Goal: Use online tool/utility: Utilize a website feature to perform a specific function

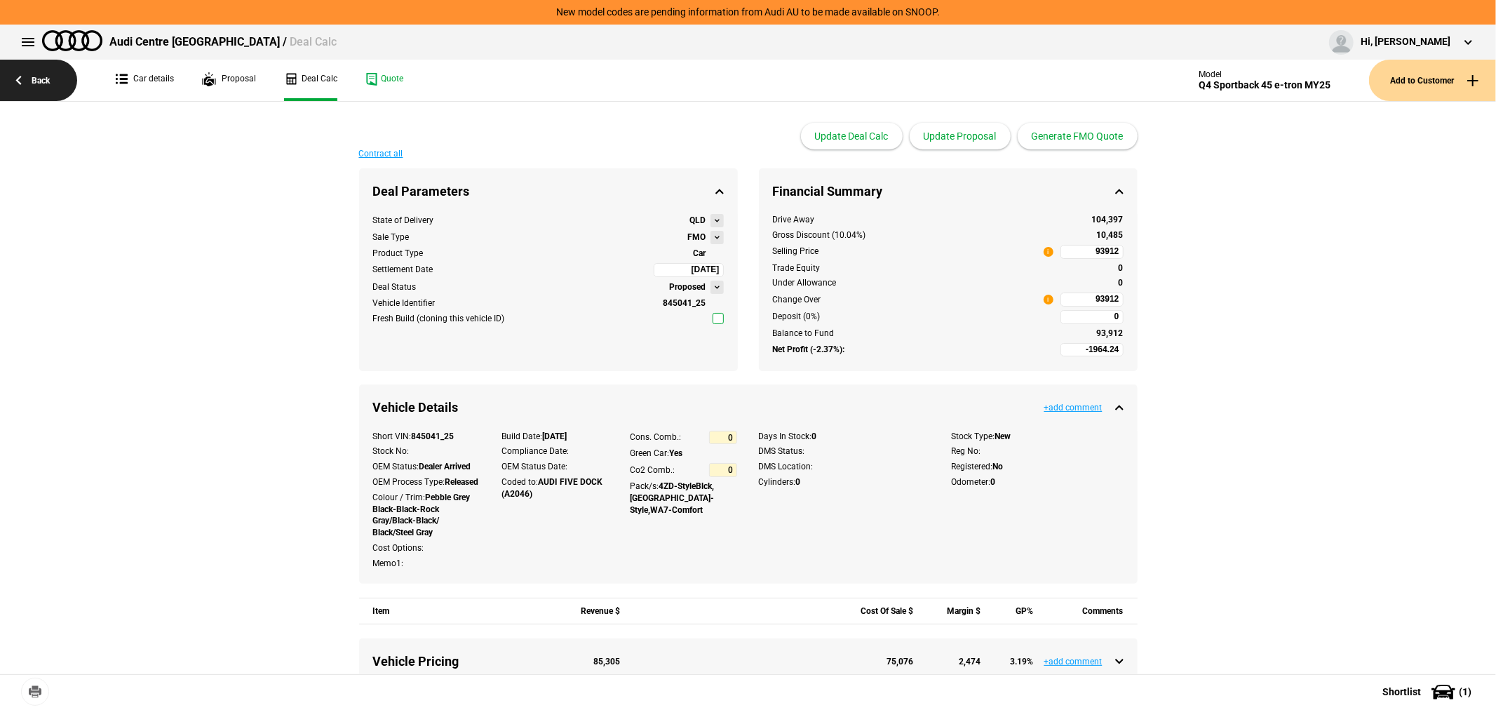
click at [29, 72] on link "Back" at bounding box center [38, 80] width 77 height 41
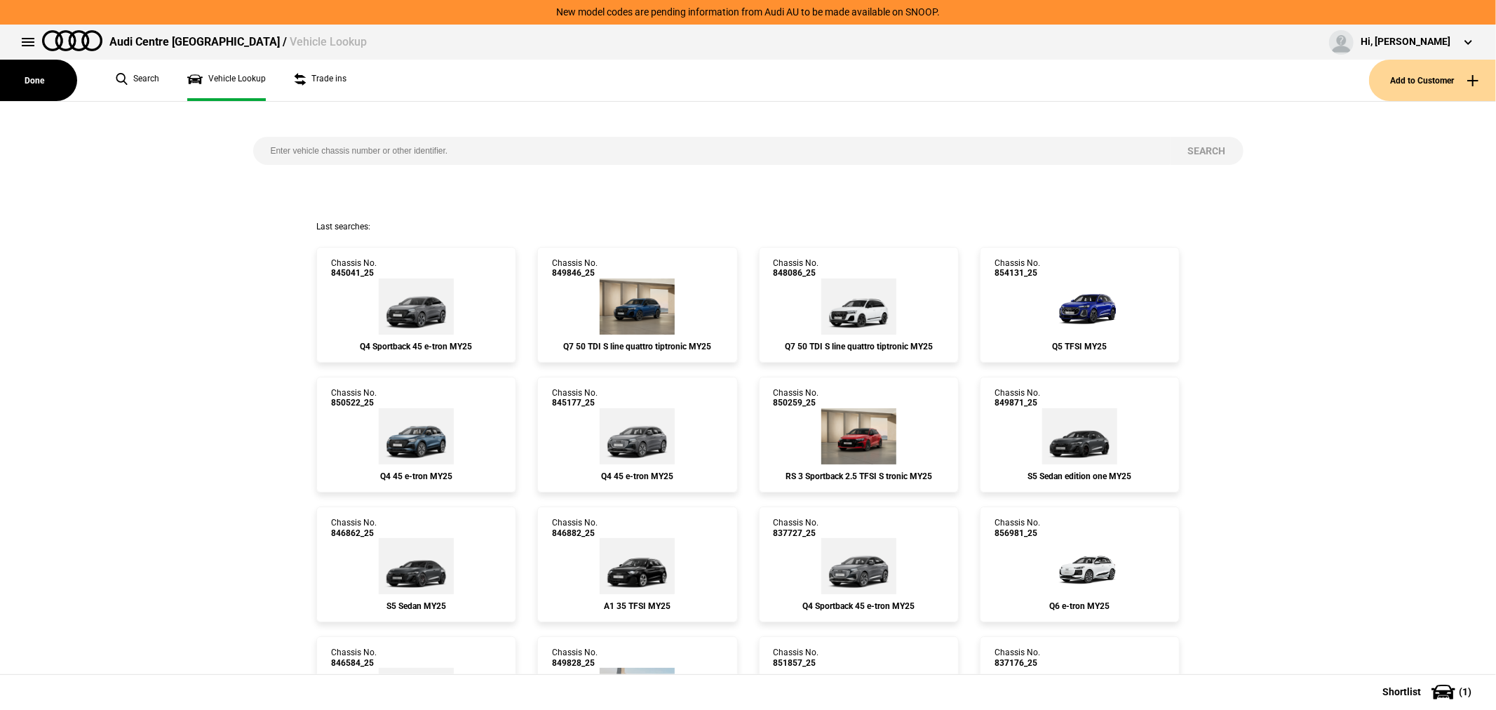
click at [373, 145] on input "search" at bounding box center [711, 151] width 917 height 28
click at [374, 145] on input "q6" at bounding box center [711, 151] width 917 height 28
click at [380, 147] on input "q6" at bounding box center [711, 151] width 917 height 28
click at [376, 149] on input "q6" at bounding box center [711, 151] width 917 height 28
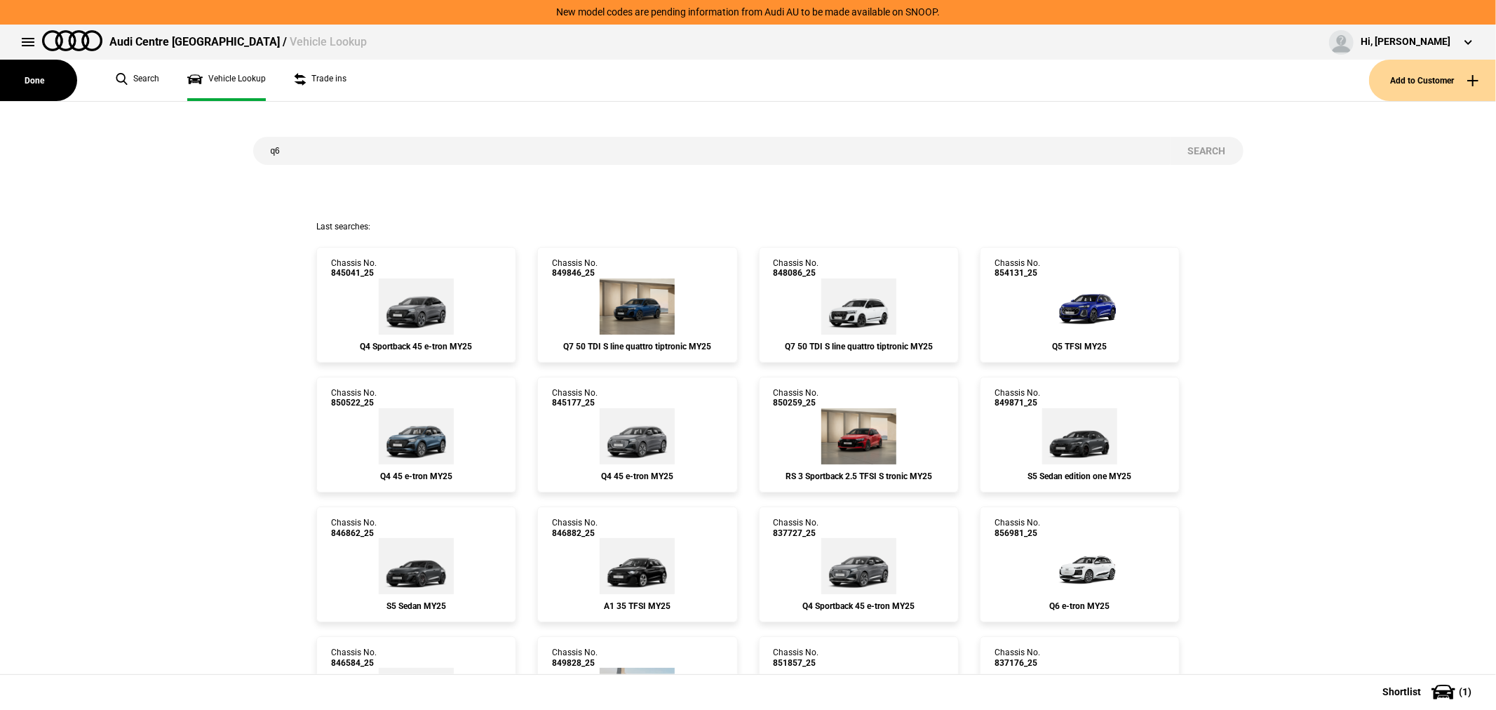
paste input "846584"
type input "846584"
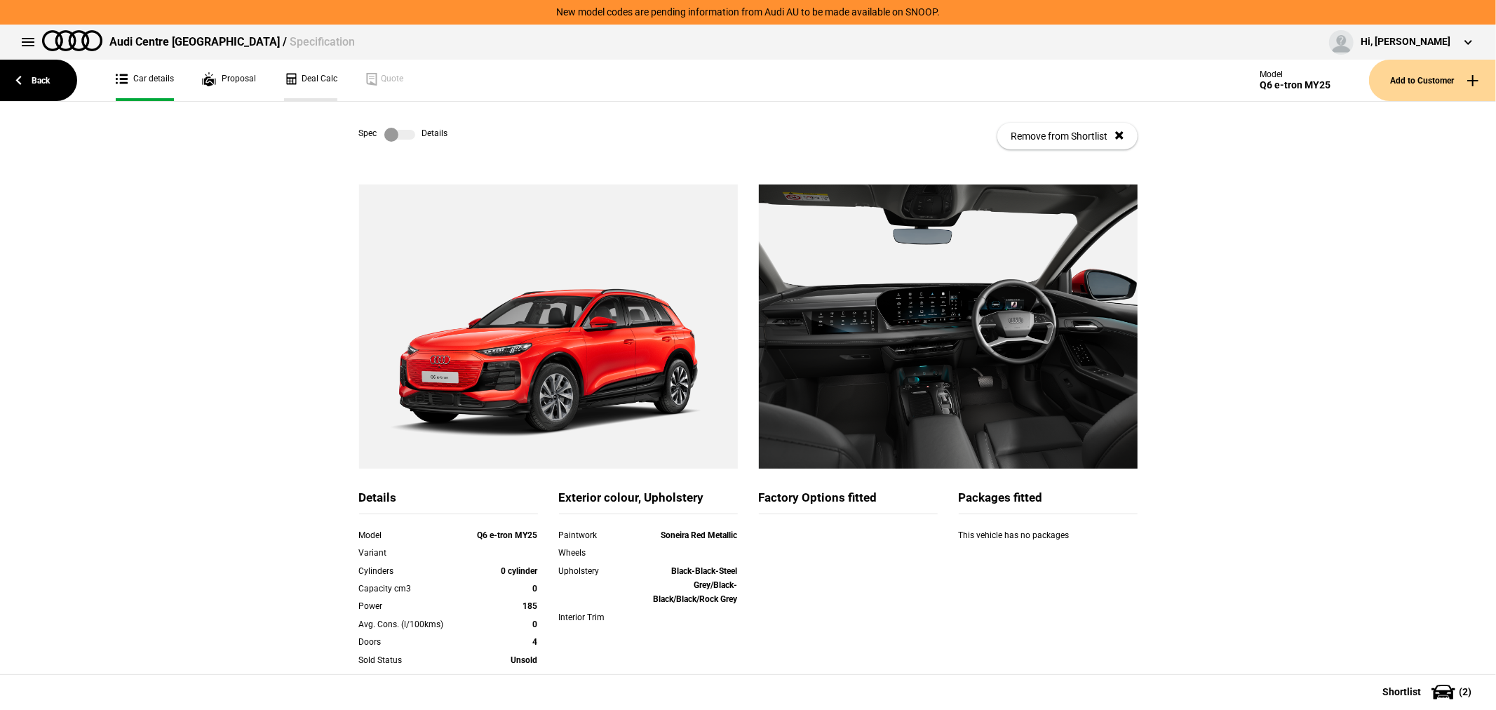
click at [313, 79] on link "Deal Calc" at bounding box center [310, 80] width 53 height 41
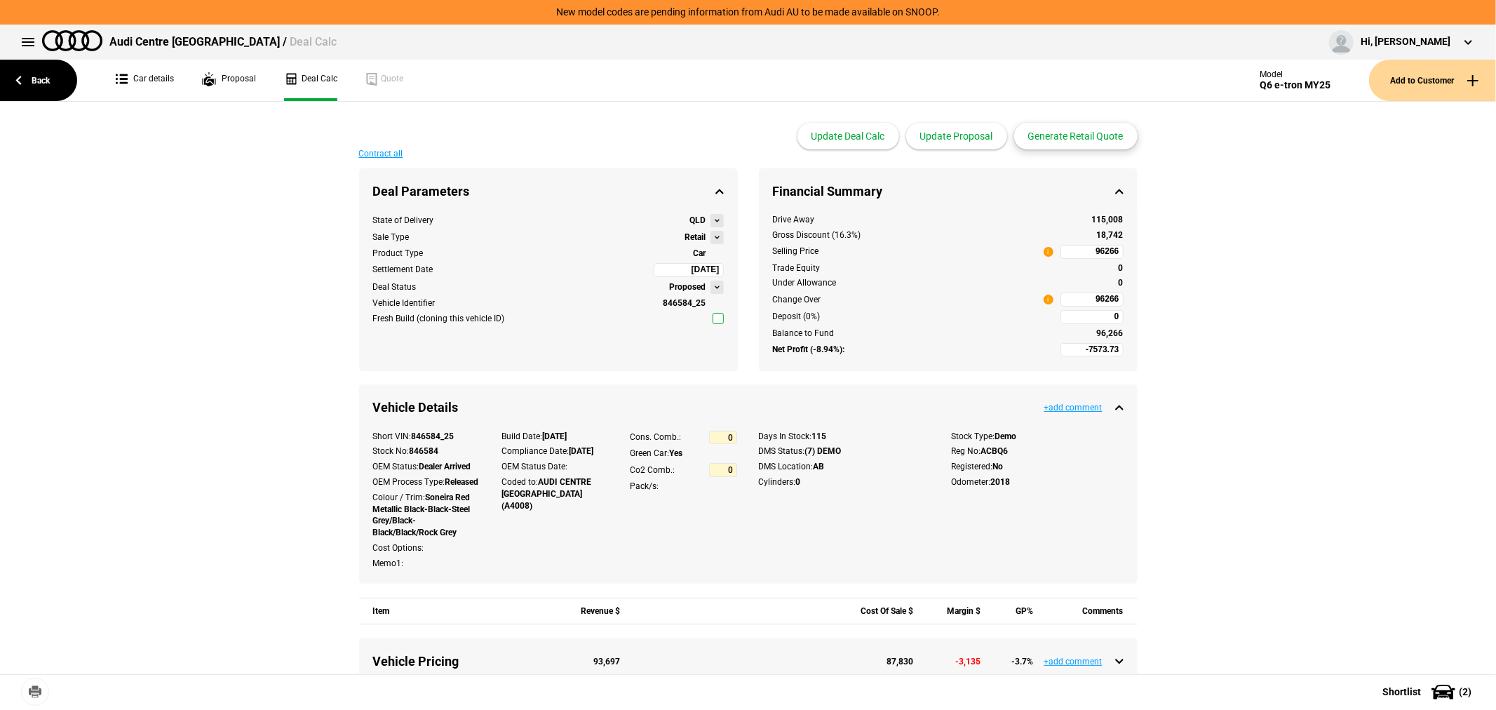
click at [1048, 134] on button "Generate Retail Quote" at bounding box center [1075, 136] width 123 height 27
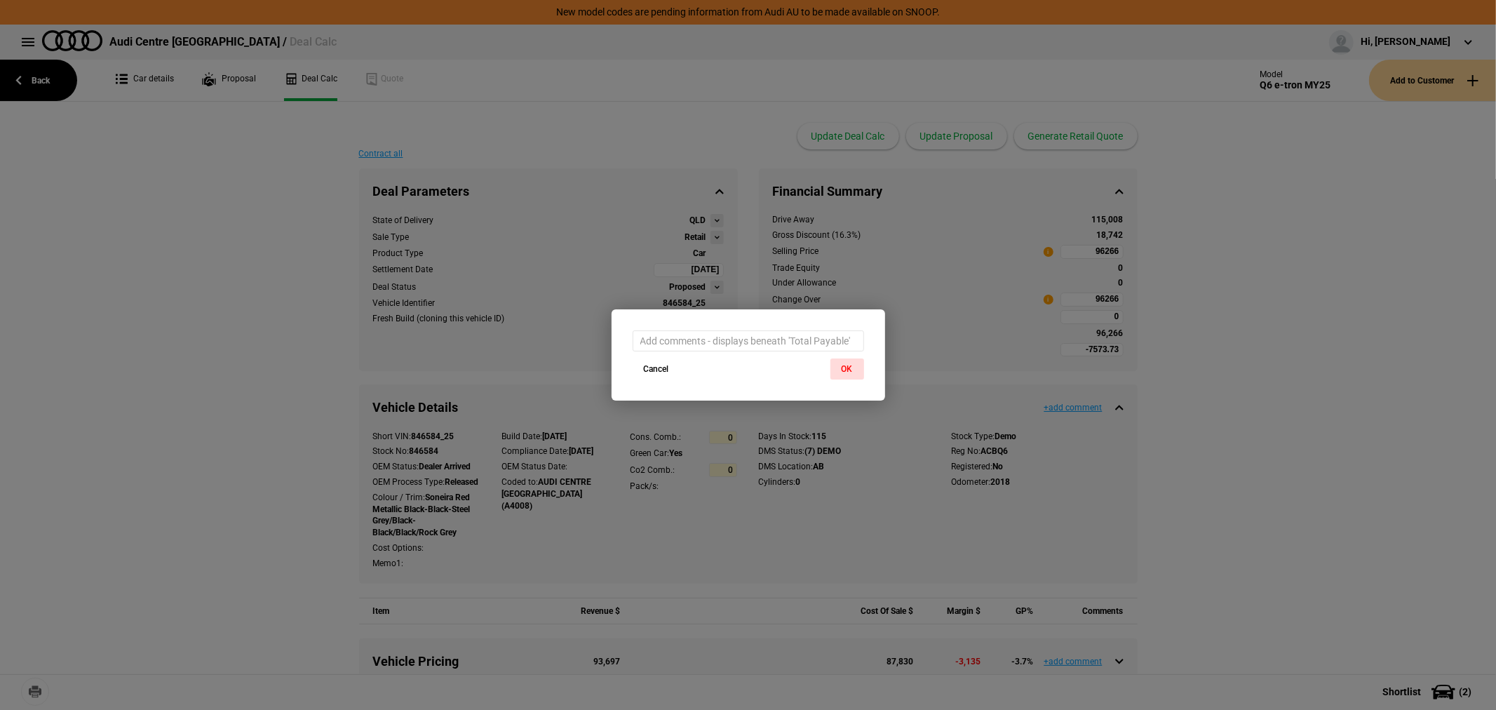
click at [844, 367] on button "OK" at bounding box center [847, 368] width 34 height 21
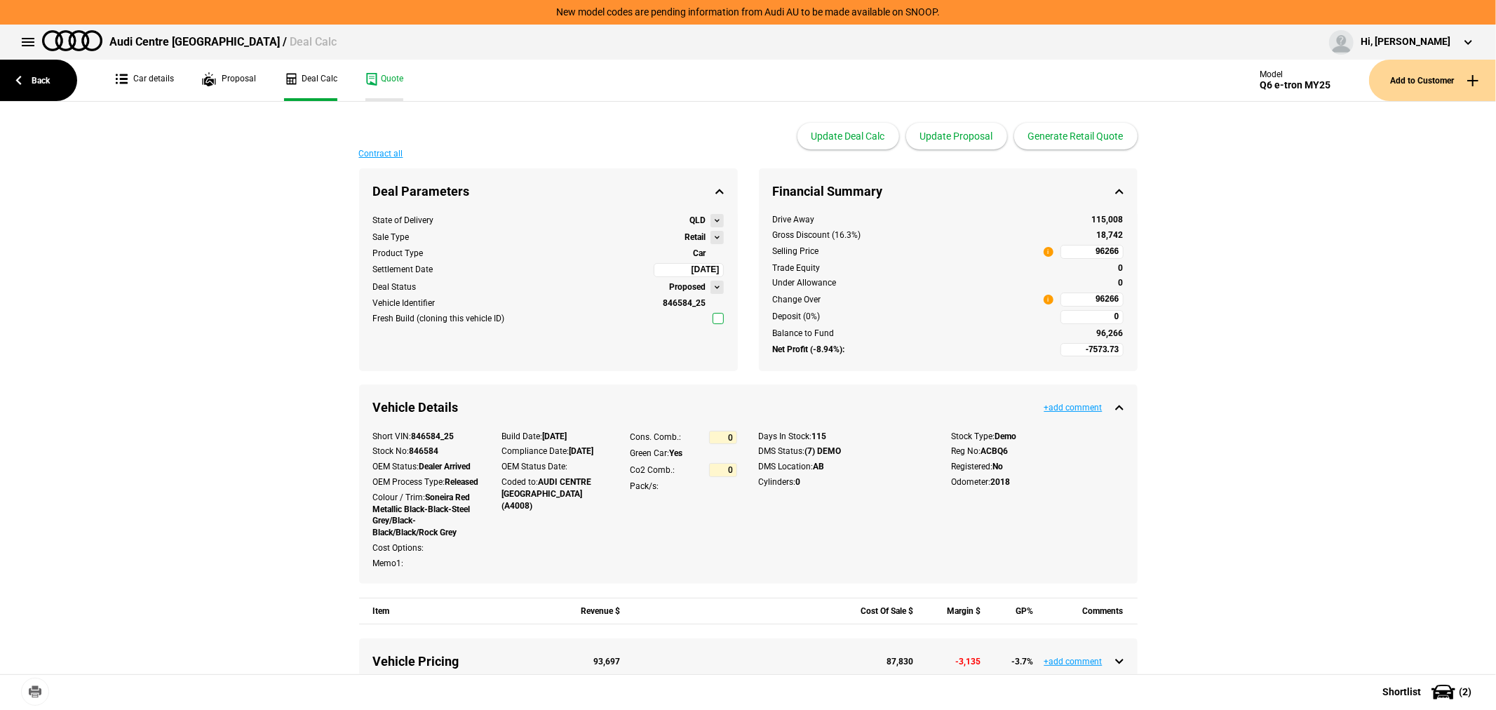
click at [383, 75] on link "Quote" at bounding box center [384, 80] width 38 height 41
click at [710, 239] on button at bounding box center [716, 237] width 13 height 13
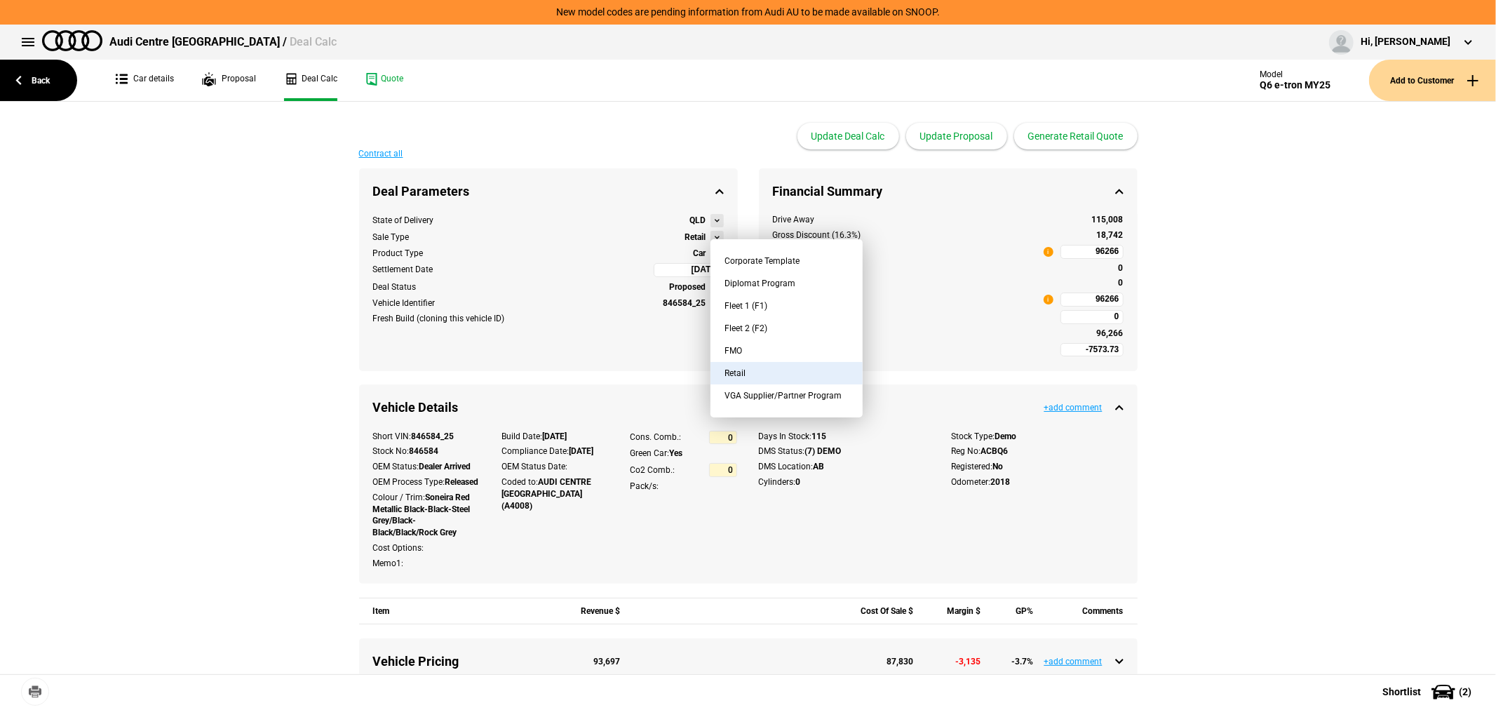
click at [763, 344] on button "FMO" at bounding box center [786, 350] width 152 height 22
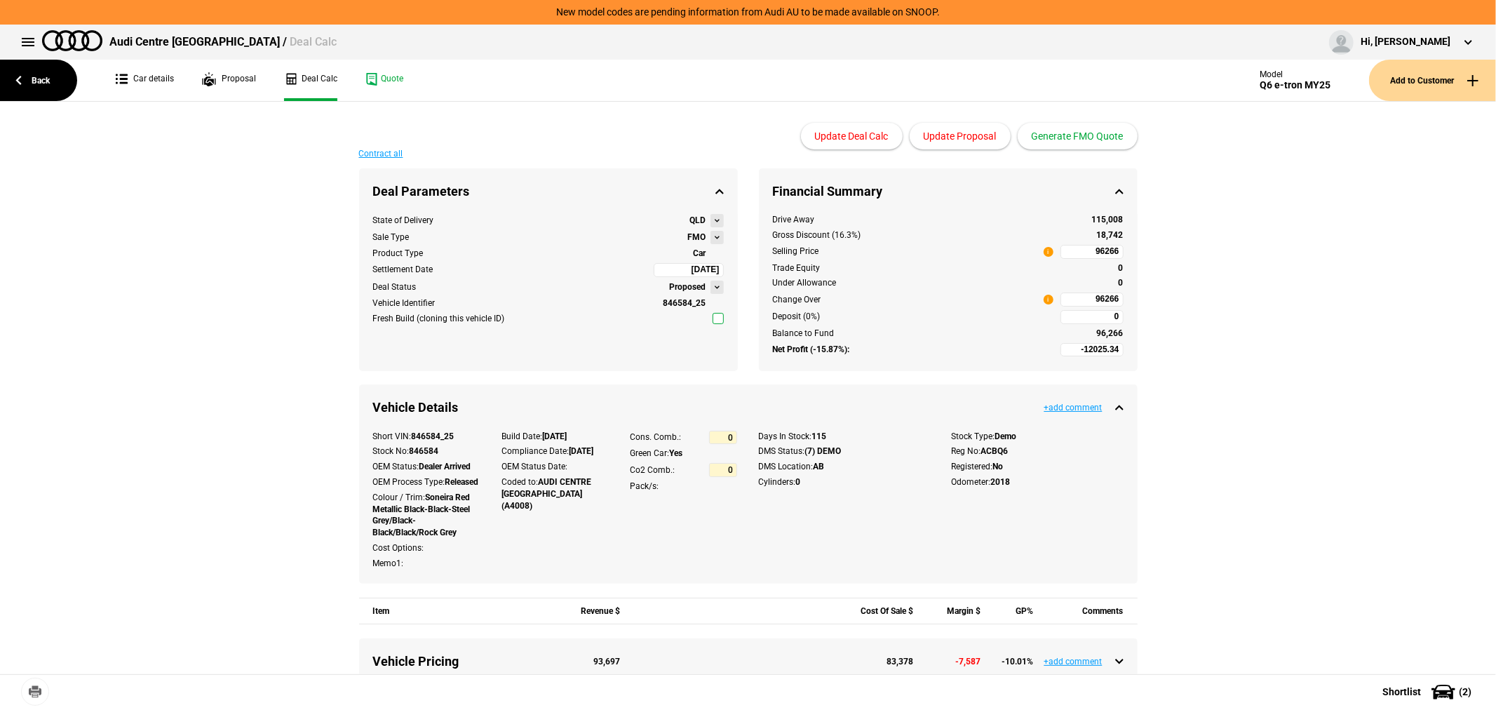
type input "-16525.34"
type input "80685.3"
click at [1062, 250] on input "80685.3" at bounding box center [1091, 252] width 63 height 14
type input "96266"
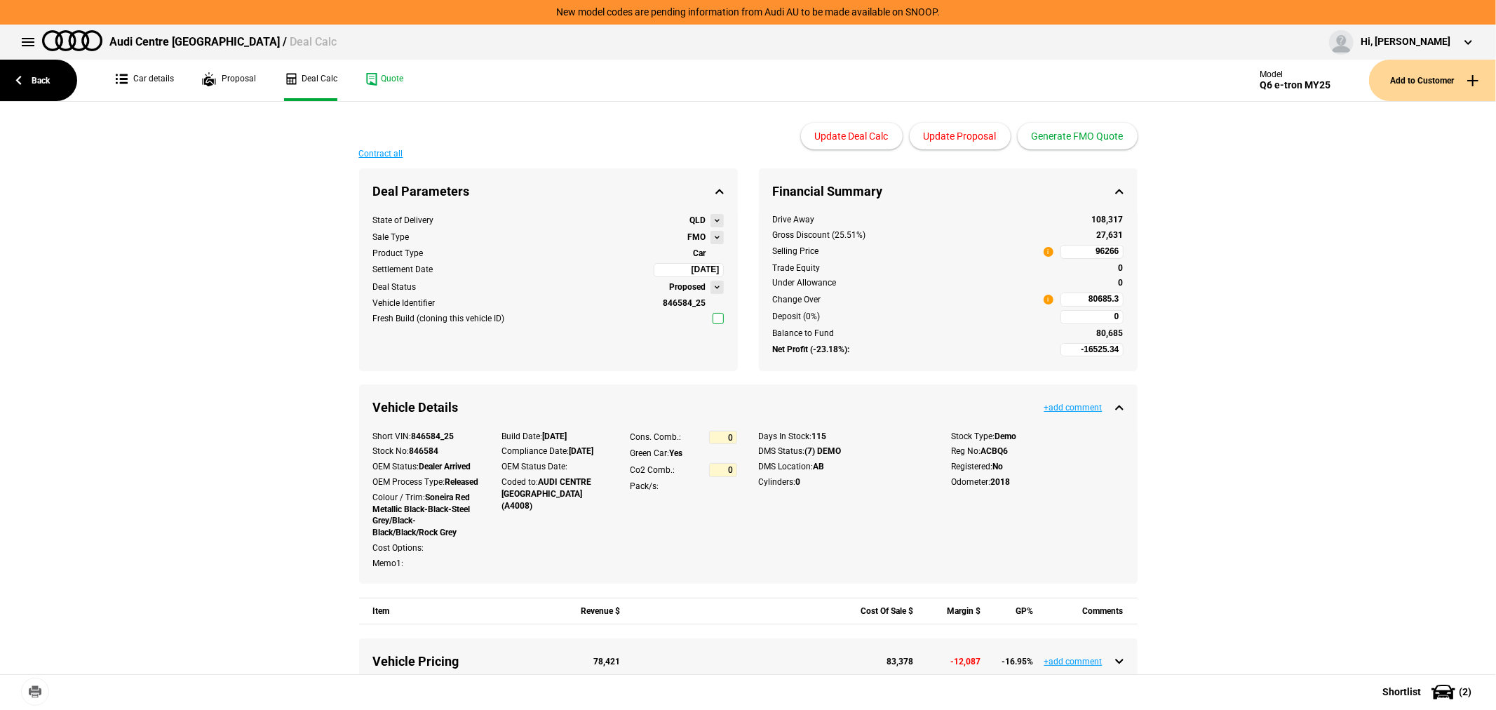
type input "-3122.12"
type input "96266"
click at [965, 133] on button "Update Proposal" at bounding box center [960, 136] width 101 height 27
click at [1088, 130] on button "Generate FMO Quote" at bounding box center [1078, 136] width 120 height 27
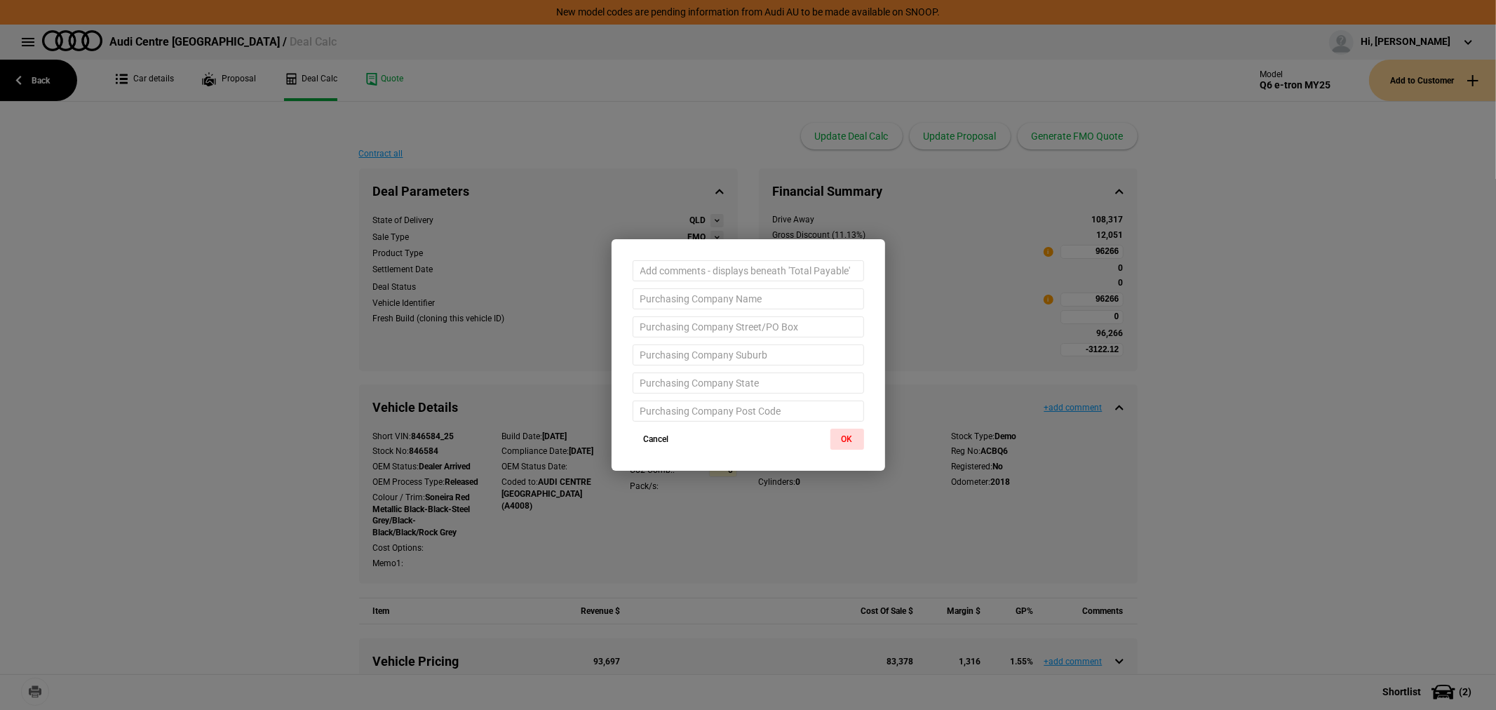
click at [851, 437] on button "OK" at bounding box center [847, 438] width 34 height 21
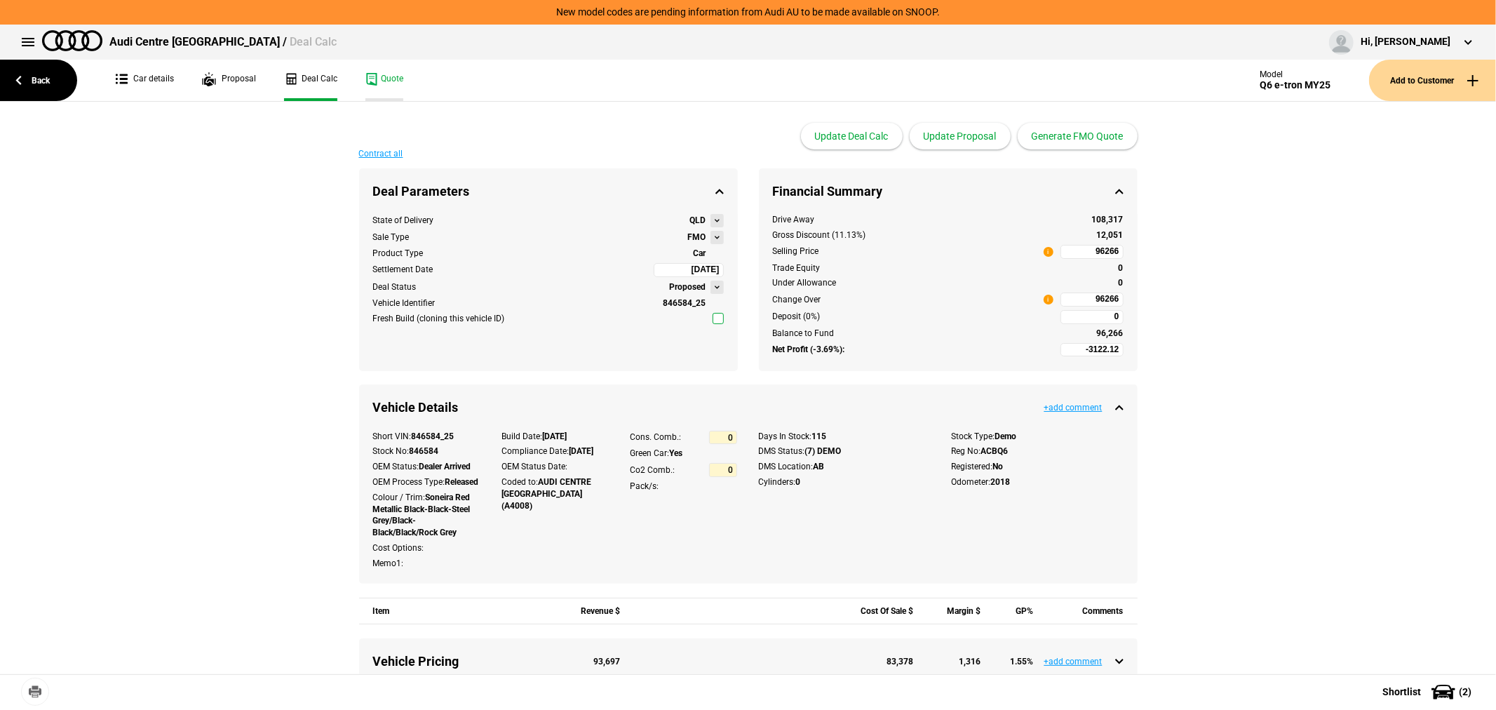
click at [395, 74] on link "Quote" at bounding box center [384, 80] width 38 height 41
click at [1074, 255] on input "96266" at bounding box center [1091, 252] width 63 height 14
type input "95266"
type input "-3807.43"
type input "95266"
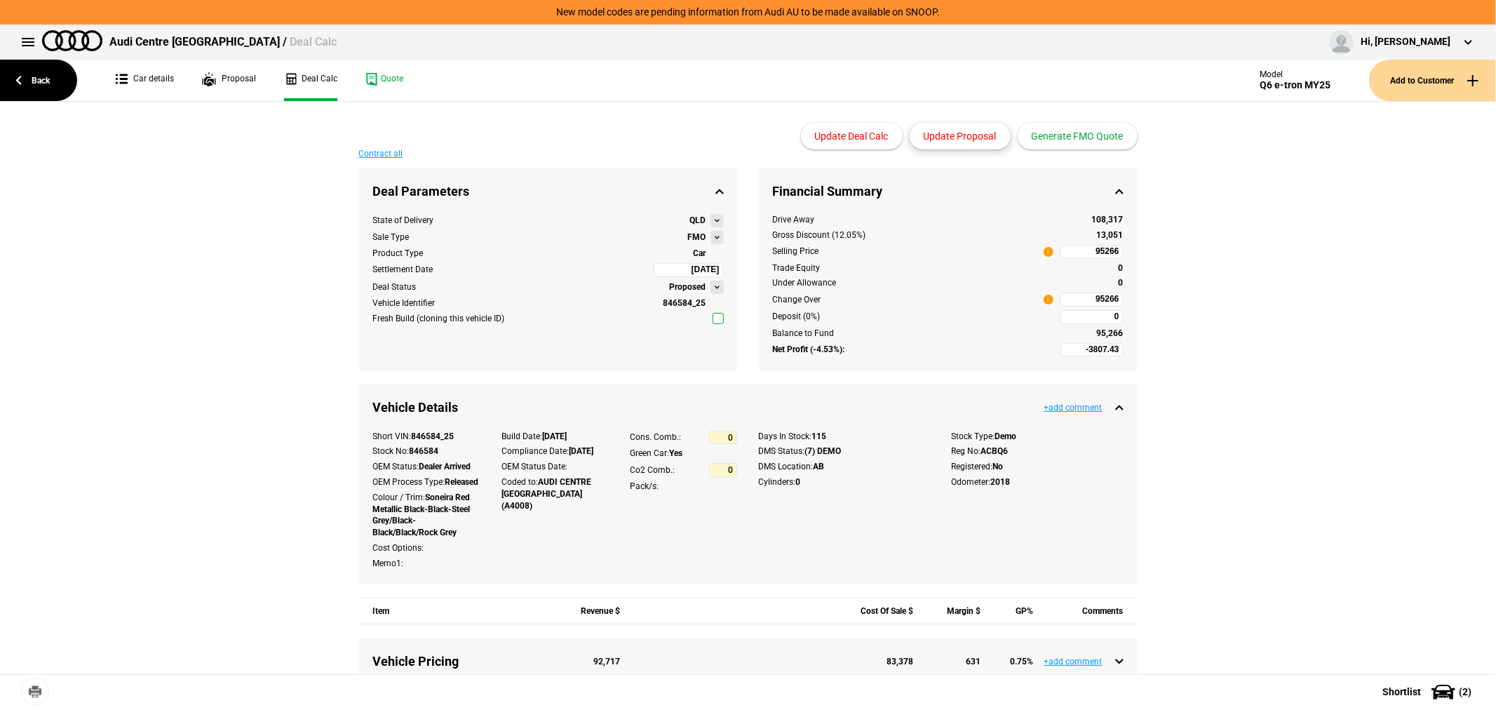
click at [962, 137] on button "Update Proposal" at bounding box center [960, 136] width 101 height 27
click at [1066, 134] on button "Generate FMO Quote" at bounding box center [1078, 136] width 120 height 27
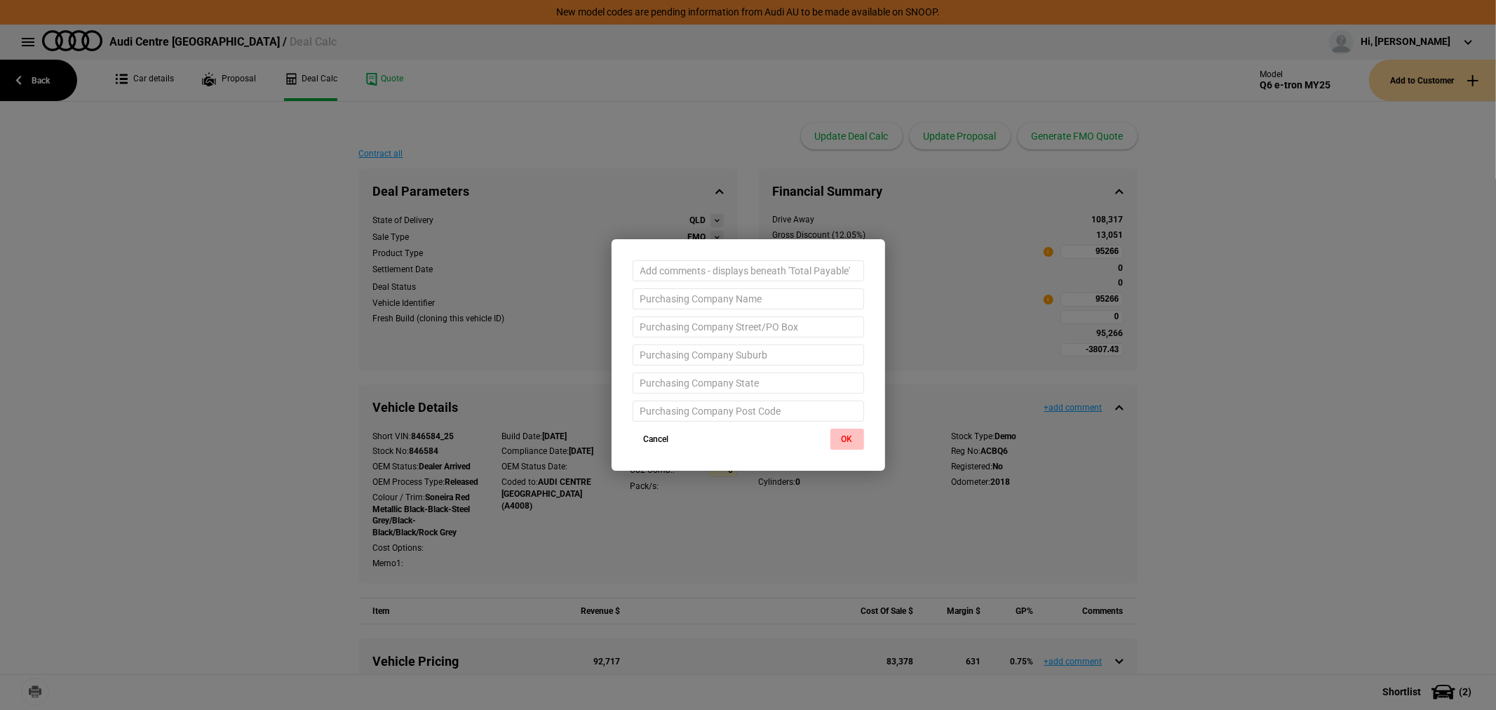
click at [851, 435] on button "OK" at bounding box center [847, 438] width 34 height 21
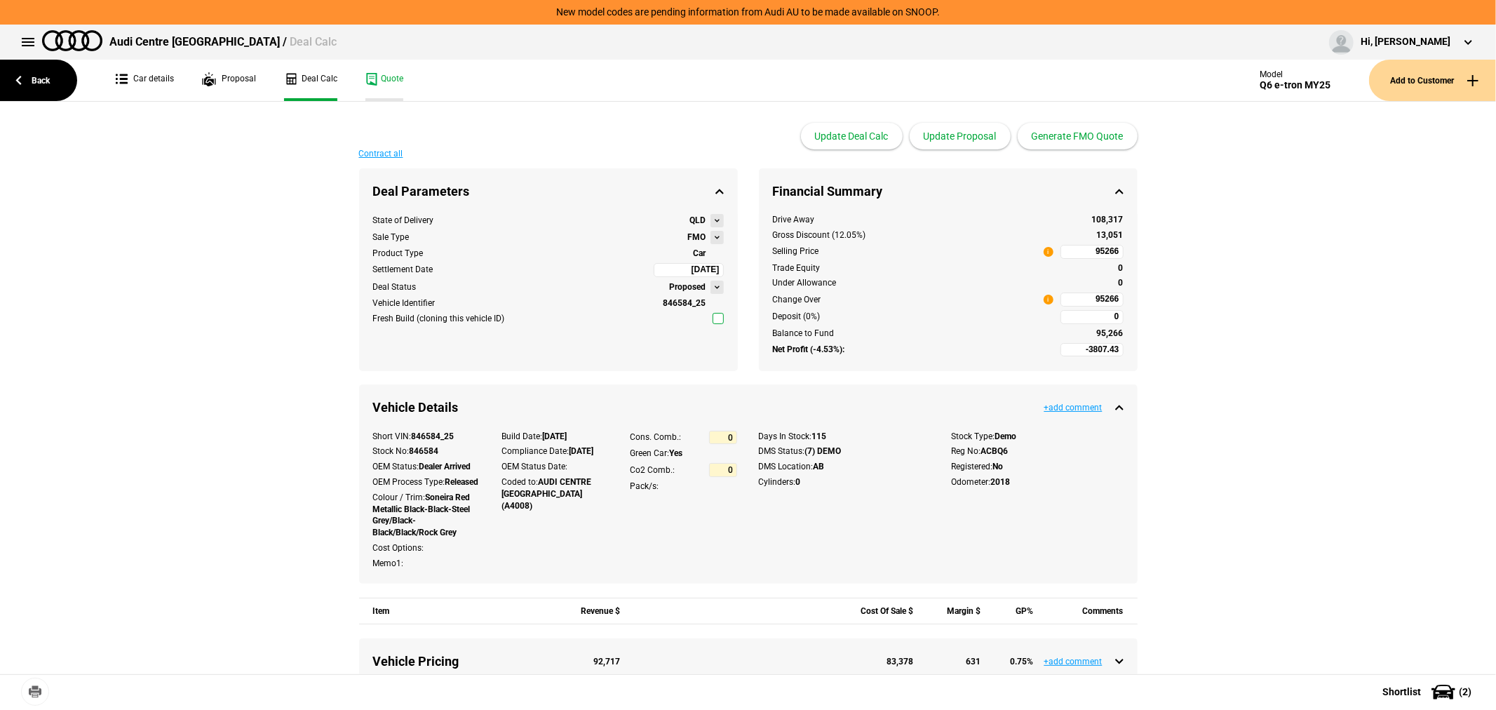
click at [376, 78] on link "Quote" at bounding box center [384, 80] width 38 height 41
click at [1076, 255] on input "95266" at bounding box center [1091, 252] width 63 height 14
type input "94500"
type input "-4333.3"
click at [947, 130] on button "Update Proposal" at bounding box center [960, 136] width 101 height 27
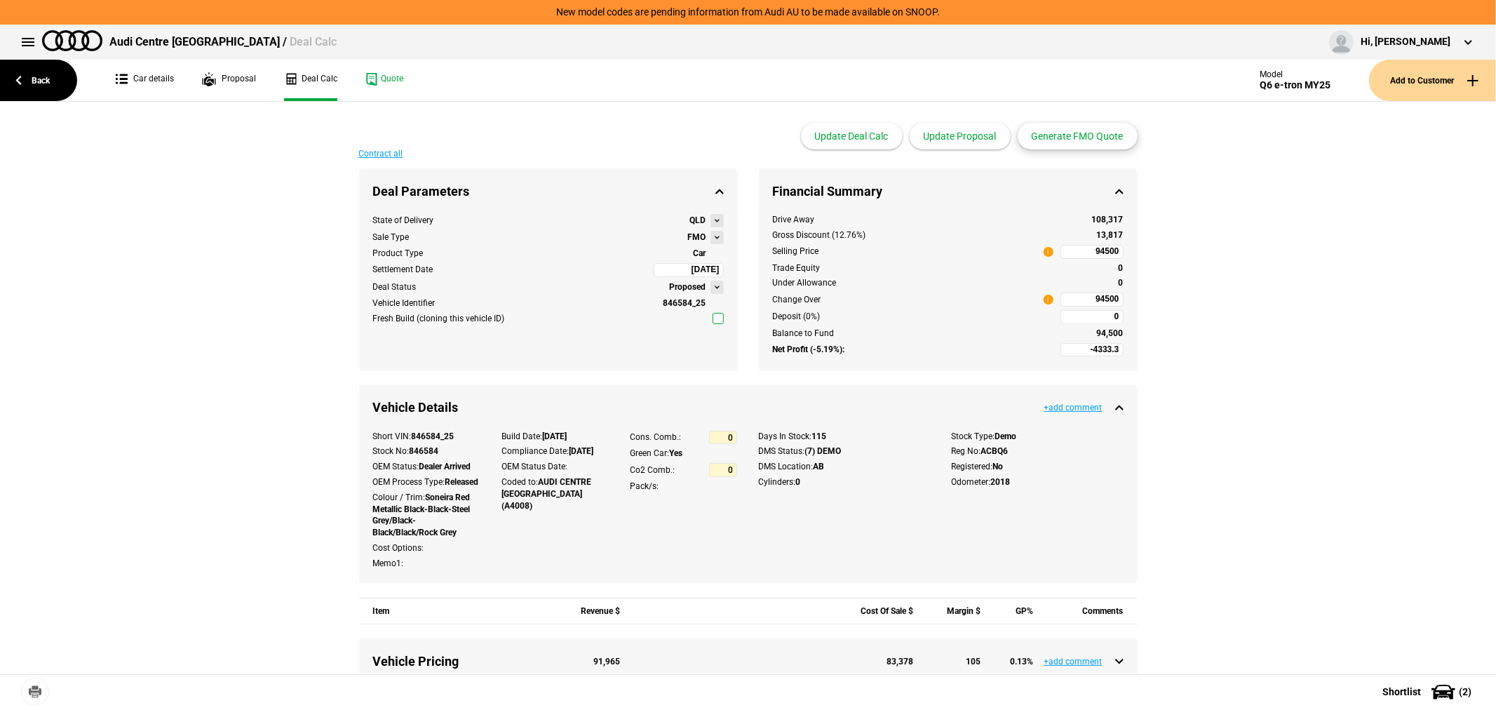
click at [1084, 134] on button "Generate FMO Quote" at bounding box center [1078, 136] width 120 height 27
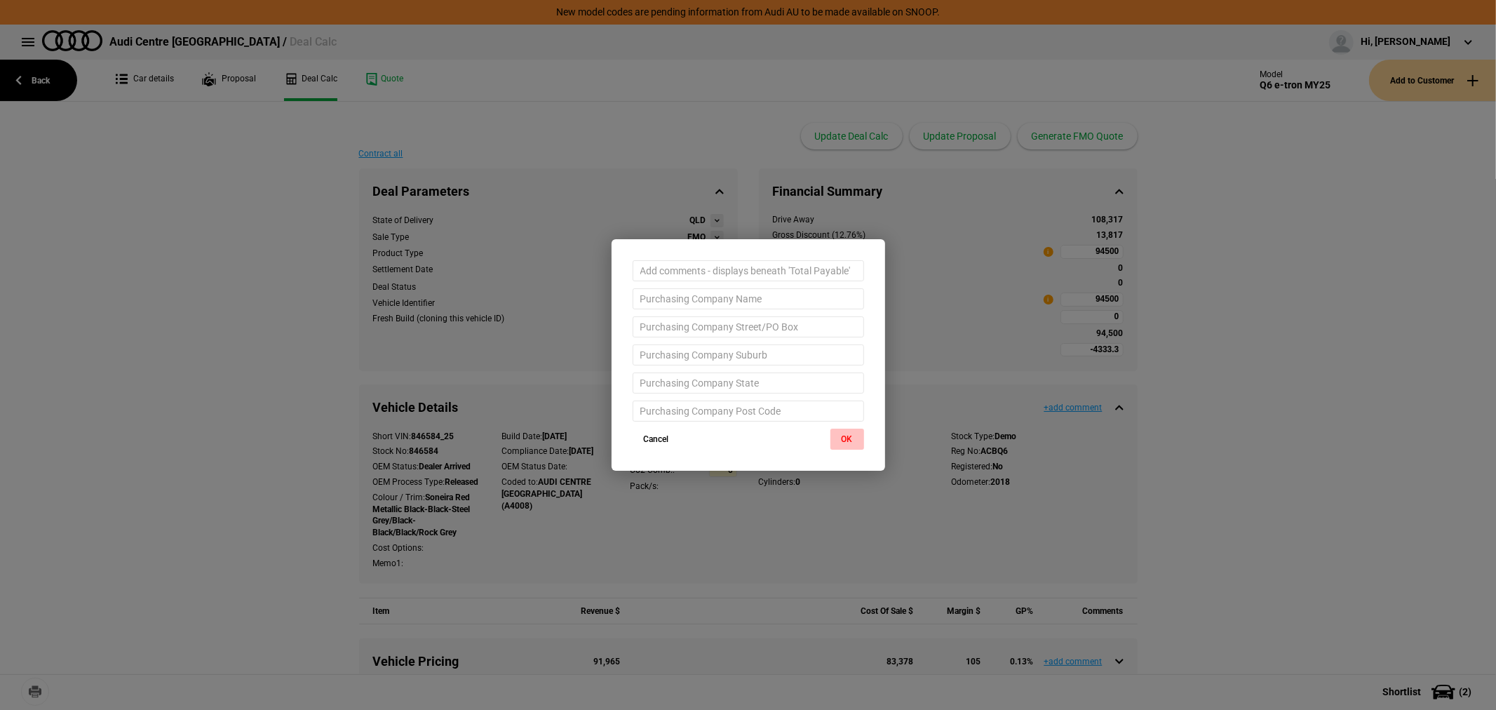
click at [858, 437] on button "OK" at bounding box center [847, 438] width 34 height 21
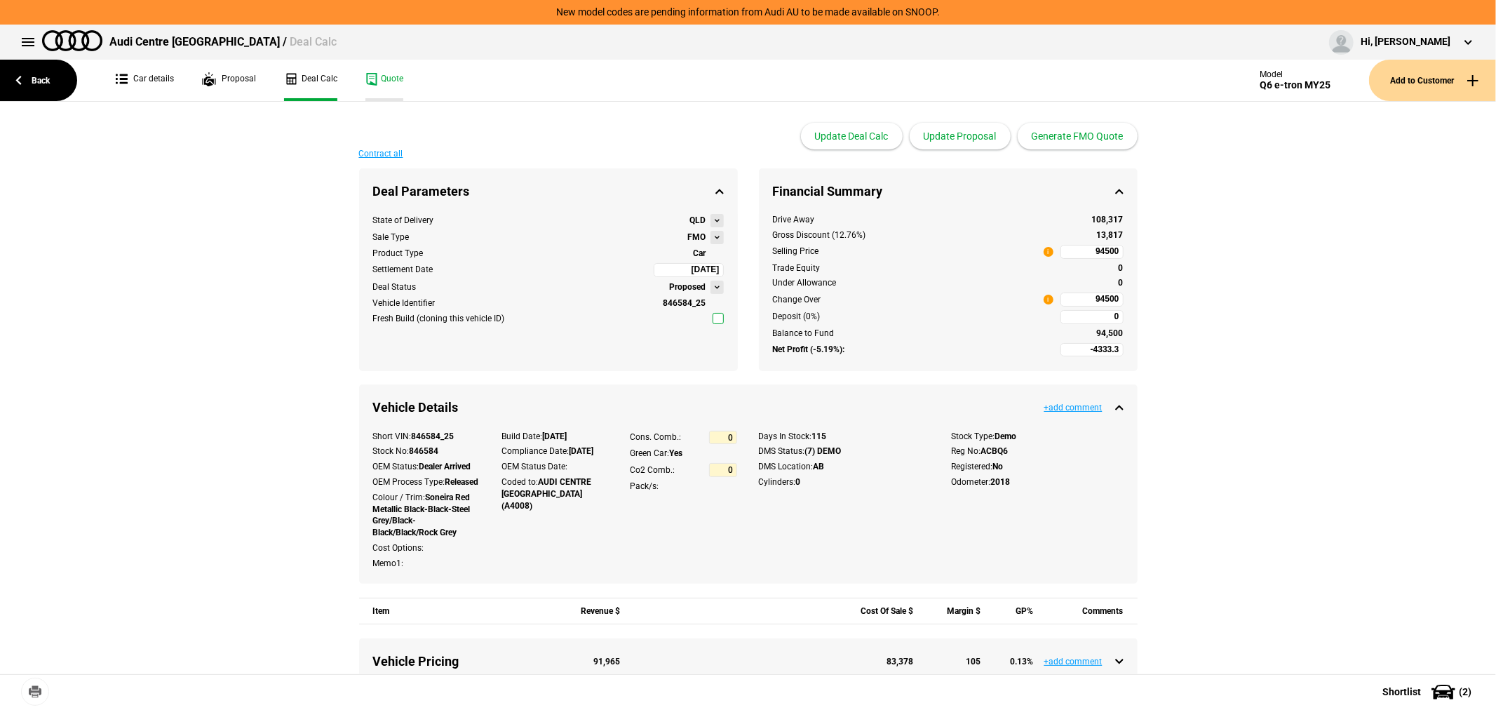
click at [379, 79] on link "Quote" at bounding box center [384, 80] width 38 height 41
click at [1075, 306] on input "94500" at bounding box center [1091, 299] width 63 height 14
type input "94500"
type input "-4808.34"
type input "93830"
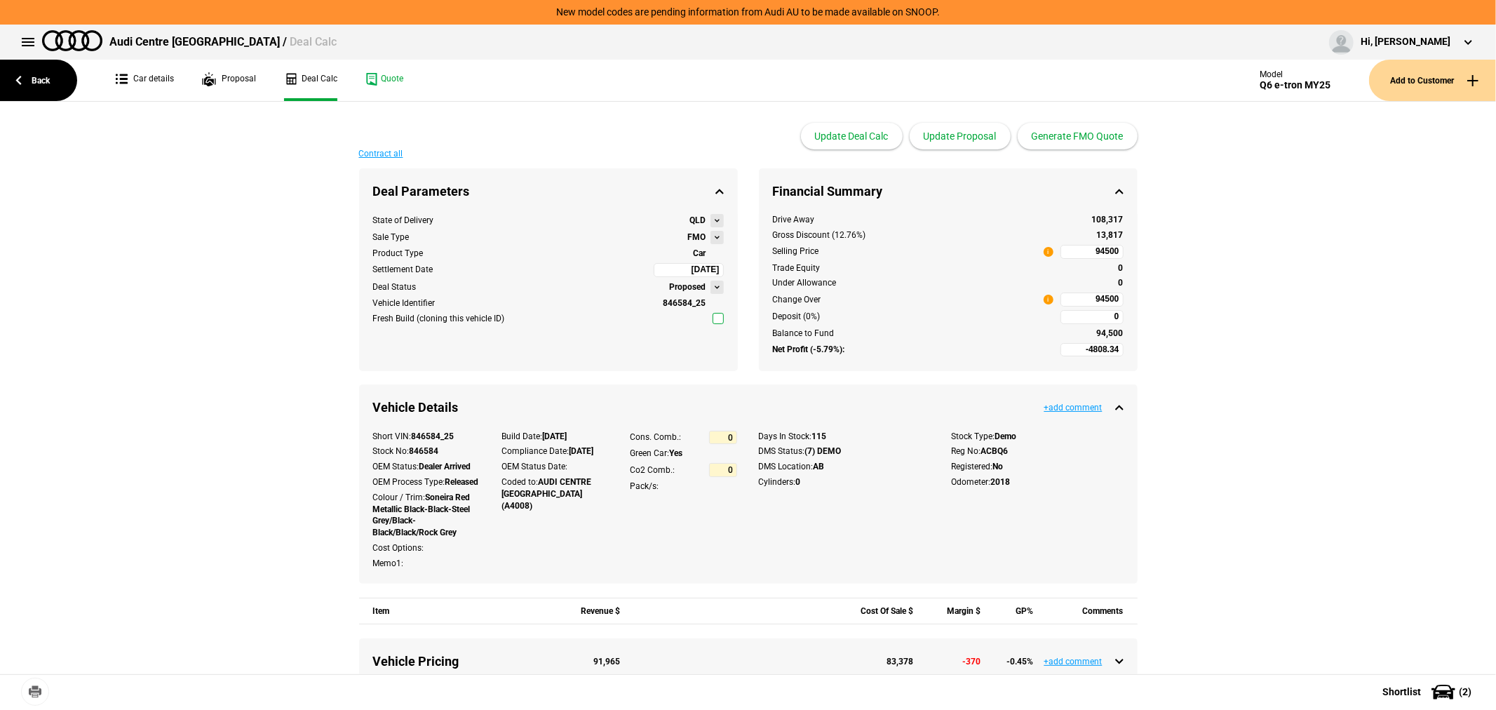
type input "93830"
click at [958, 131] on button "Update Proposal" at bounding box center [960, 136] width 101 height 27
click at [1083, 130] on button "Generate FMO Quote" at bounding box center [1078, 136] width 120 height 27
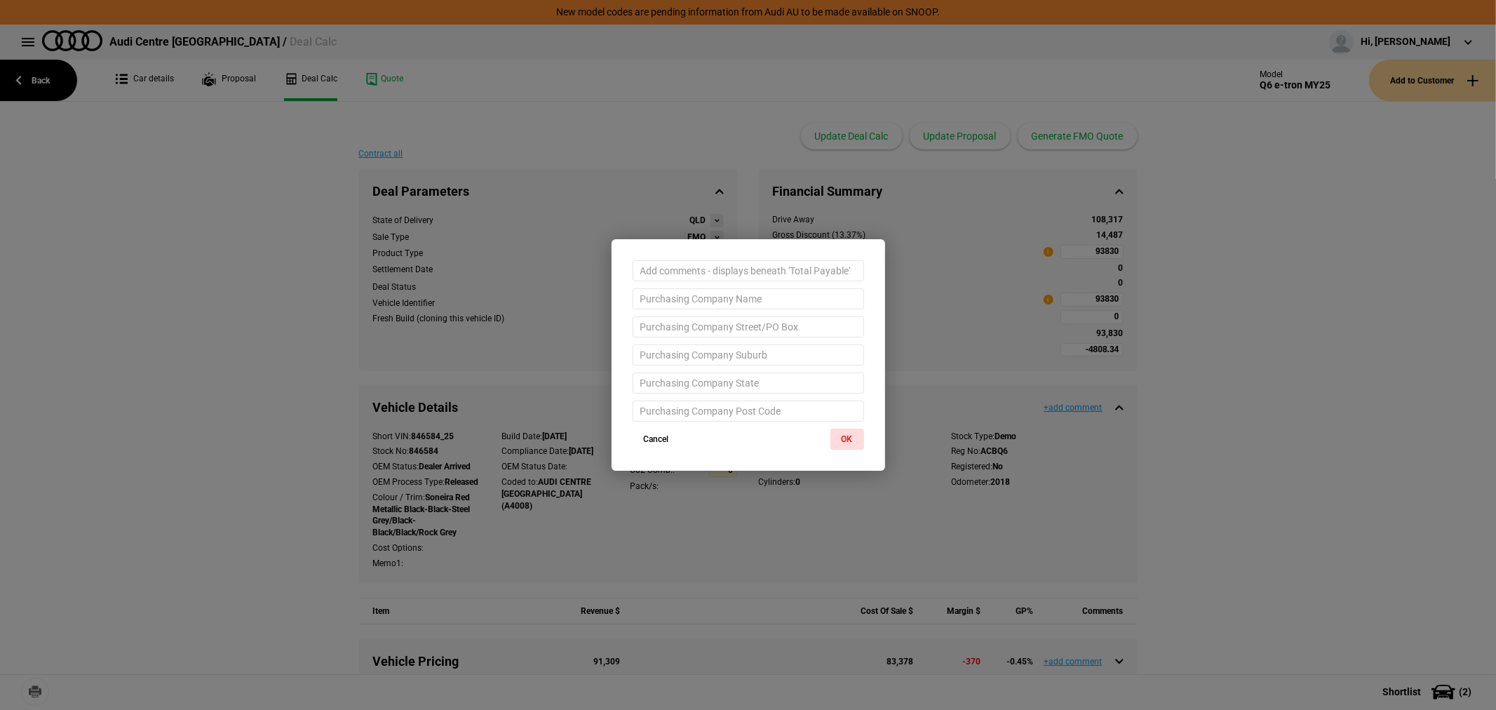
click at [858, 423] on div at bounding box center [749, 334] width 274 height 190
click at [842, 442] on button "OK" at bounding box center [847, 438] width 34 height 21
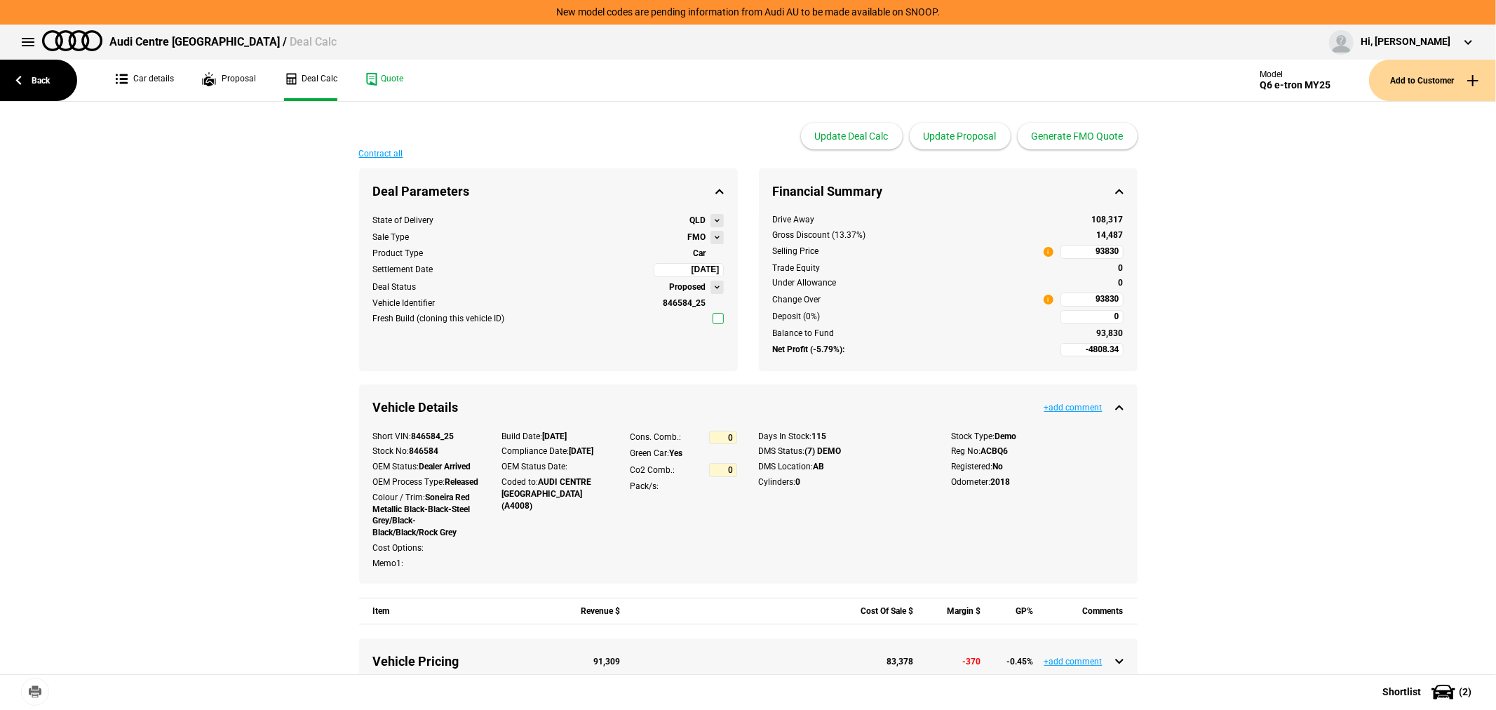
click at [405, 87] on ul "Car details Proposal Deal Calc Quote" at bounding box center [639, 80] width 1074 height 41
click at [391, 75] on link "Quote" at bounding box center [384, 80] width 38 height 41
